Goal: Task Accomplishment & Management: Manage account settings

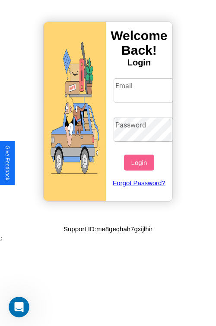
click at [144, 90] on input "Email" at bounding box center [143, 90] width 60 height 24
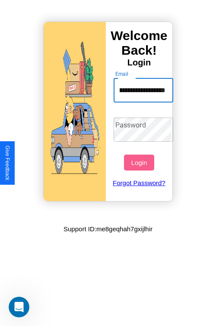
scroll to position [0, 31]
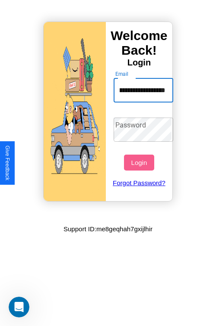
type input "**********"
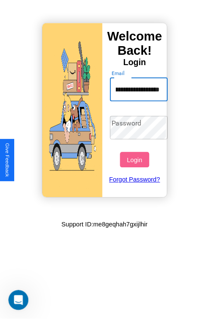
scroll to position [0, 0]
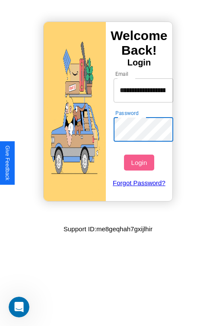
click at [140, 163] on button "Login" at bounding box center [139, 163] width 30 height 16
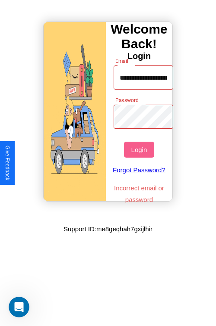
click at [140, 150] on button "Login" at bounding box center [139, 150] width 30 height 16
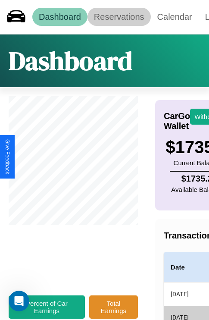
click at [119, 17] on link "Reservations" at bounding box center [119, 17] width 63 height 18
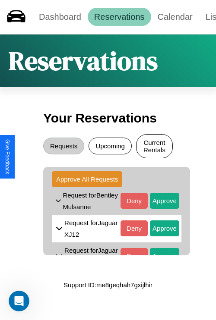
click at [154, 147] on button "Current Rentals" at bounding box center [154, 146] width 37 height 24
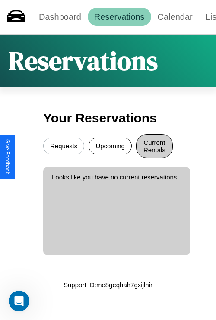
click at [63, 147] on button "Requests" at bounding box center [63, 146] width 41 height 17
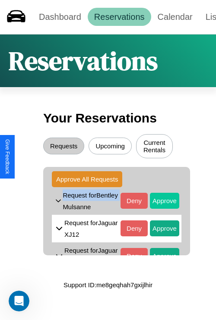
click at [158, 202] on button "Approve" at bounding box center [164, 201] width 29 height 16
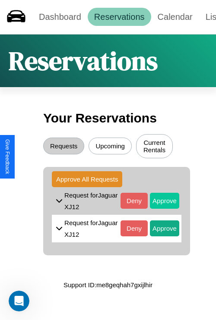
click at [158, 202] on button "Approve" at bounding box center [164, 201] width 29 height 16
